Goal: Task Accomplishment & Management: Manage account settings

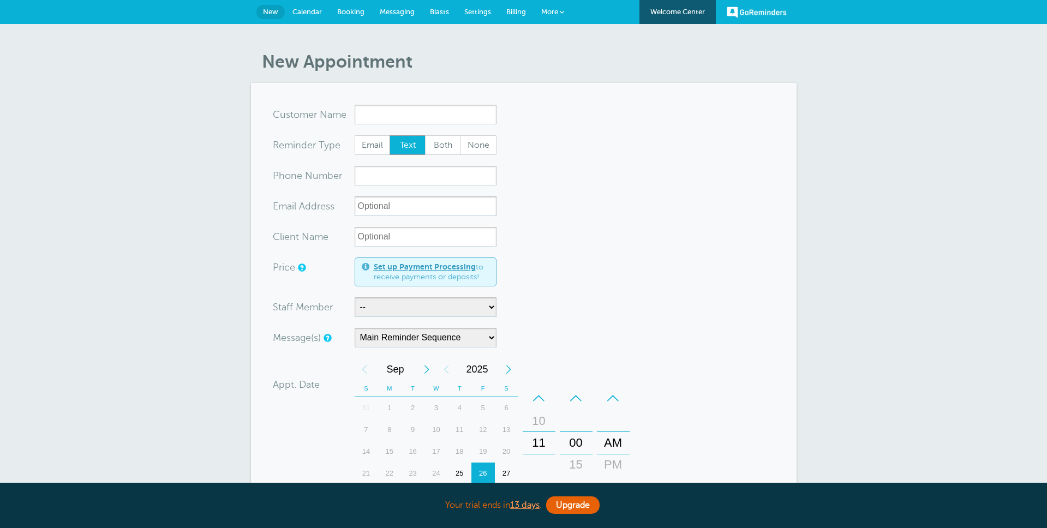
click at [307, 3] on link "Calendar" at bounding box center [307, 12] width 45 height 24
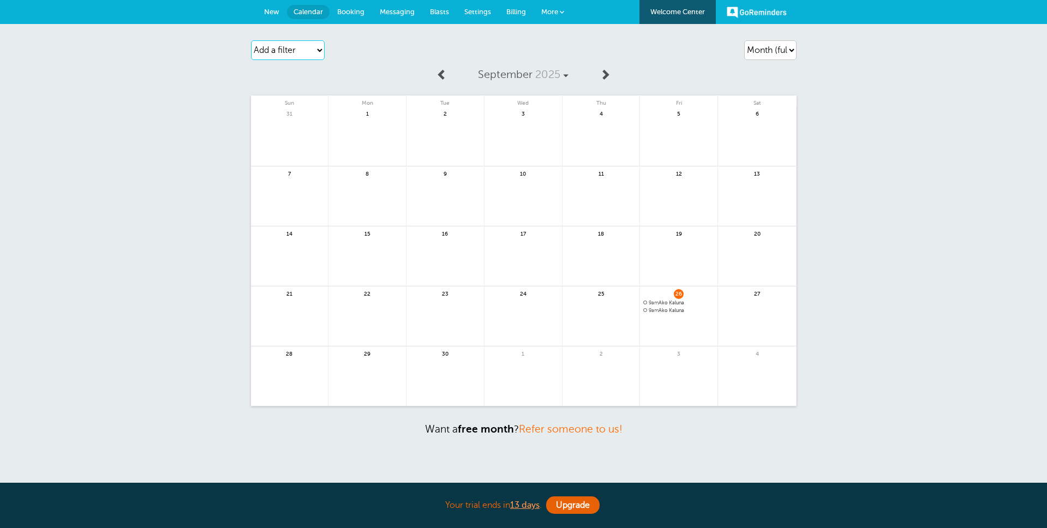
click at [293, 49] on select "Add a filter Customer Search Staff Appointment Status Payment Status" at bounding box center [288, 50] width 74 height 20
select select "appt_status"
click at [251, 40] on select "Add a filter Customer Search Staff Appointment Status Payment Status" at bounding box center [288, 50] width 74 height 20
select select
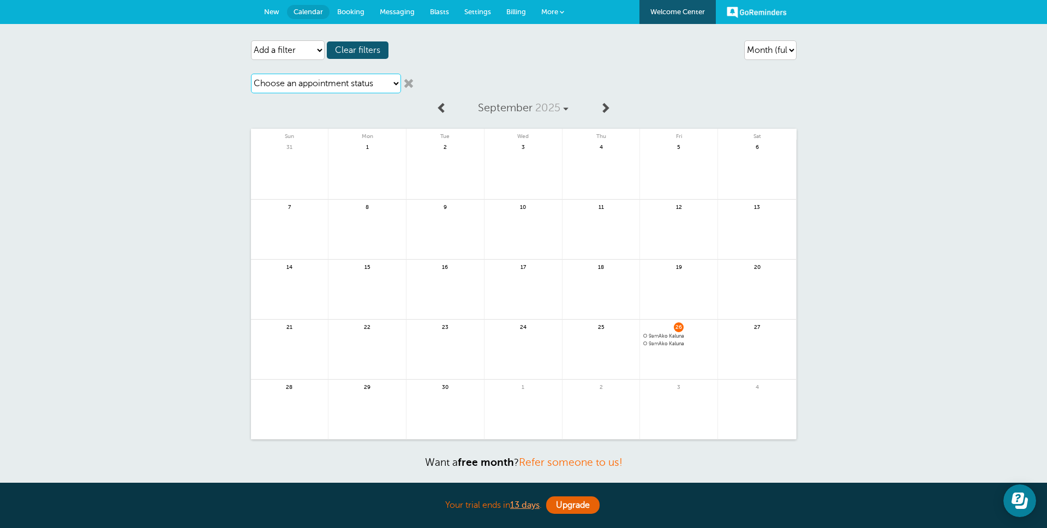
click at [326, 92] on select "Choose an appointment status Confirmed Reschedule Requested Cancelled" at bounding box center [326, 84] width 150 height 20
click at [482, 14] on span "Settings" at bounding box center [477, 12] width 27 height 8
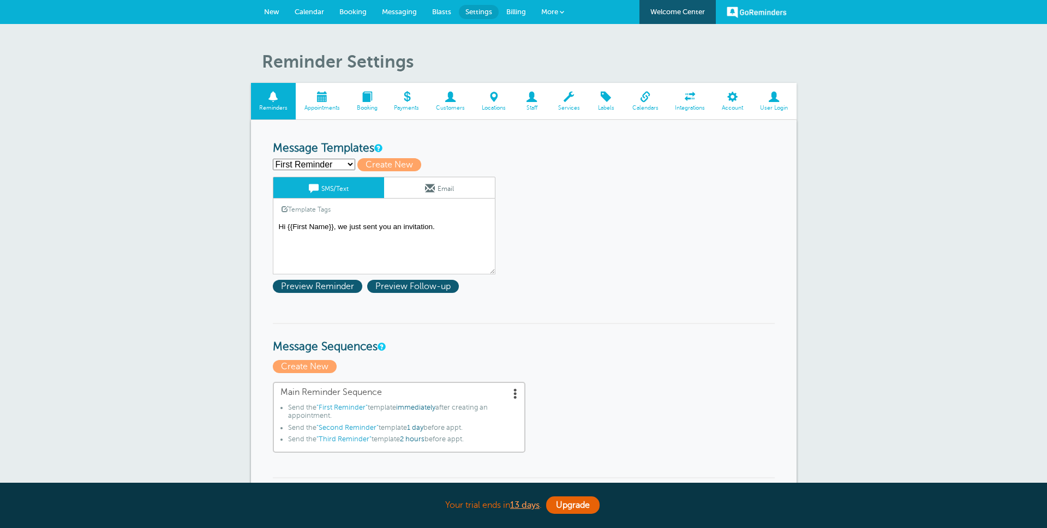
click at [565, 104] on link "Services" at bounding box center [568, 101] width 39 height 37
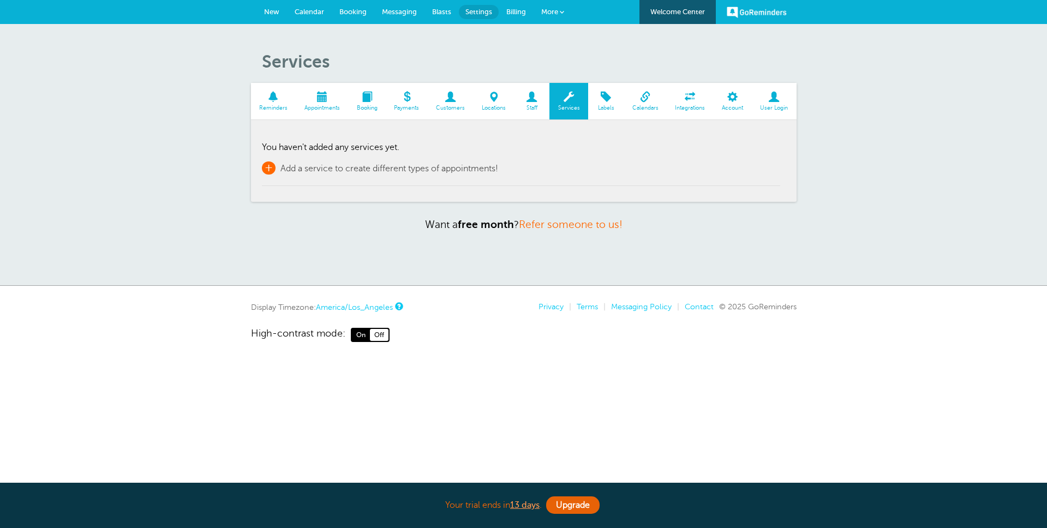
click at [435, 171] on span "Add a service to create different types of appointments!" at bounding box center [389, 169] width 218 height 10
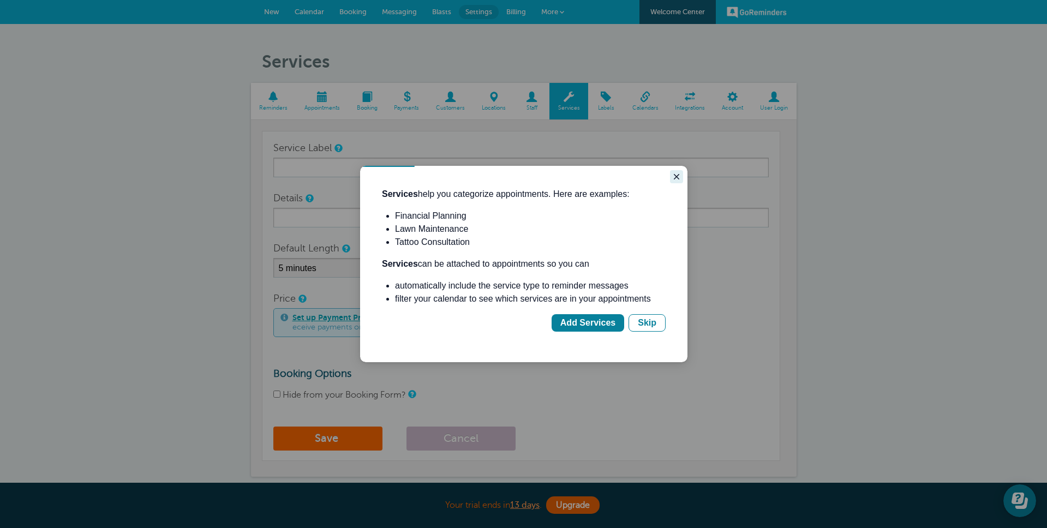
click at [679, 178] on icon "Close guide" at bounding box center [676, 176] width 9 height 9
